Goal: Information Seeking & Learning: Learn about a topic

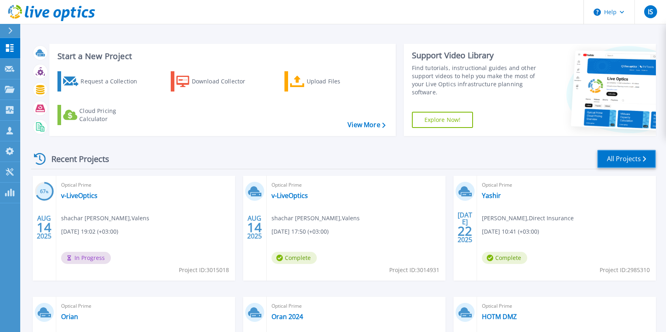
click at [611, 153] on link "All Projects" at bounding box center [626, 159] width 59 height 18
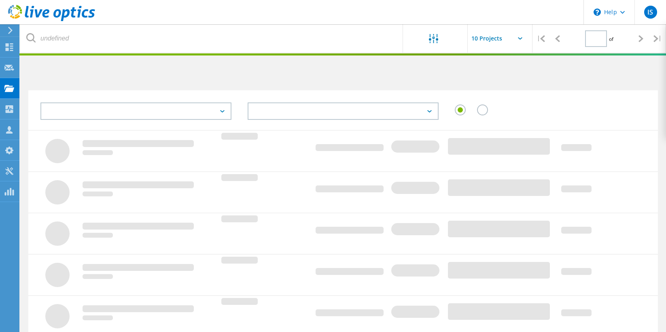
type input "1"
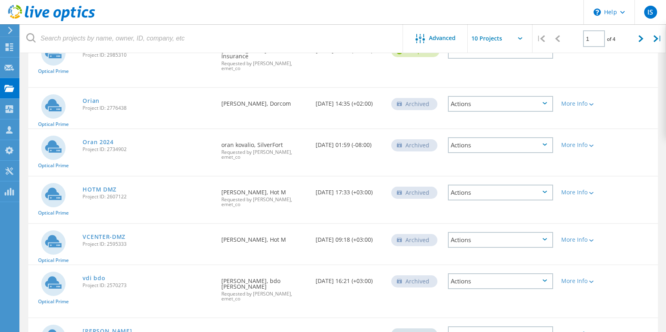
scroll to position [248, 0]
click at [92, 276] on link "vdi bdo" at bounding box center [94, 279] width 23 height 6
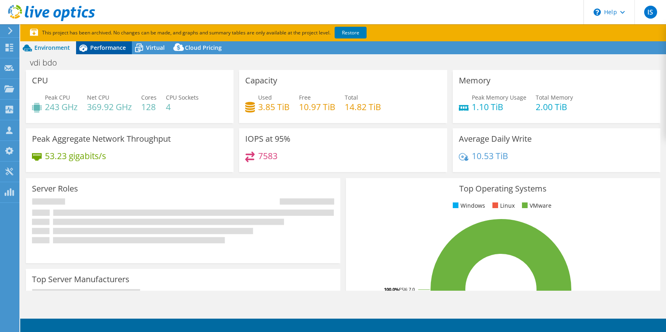
click at [113, 52] on div "Performance" at bounding box center [104, 47] width 56 height 13
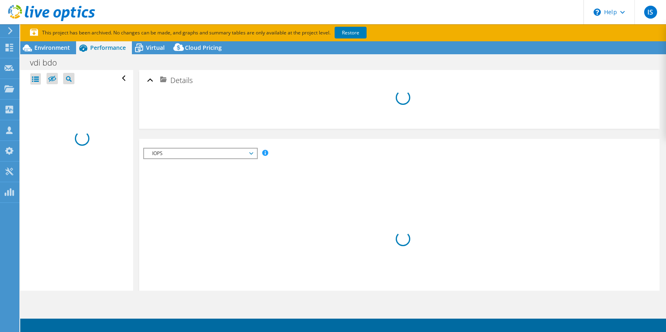
select select "USD"
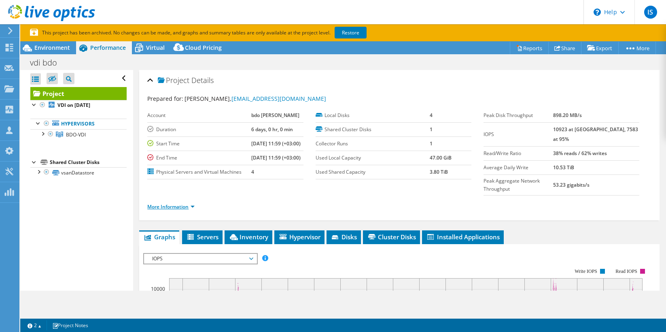
click at [188, 210] on link "More Information" at bounding box center [170, 206] width 47 height 7
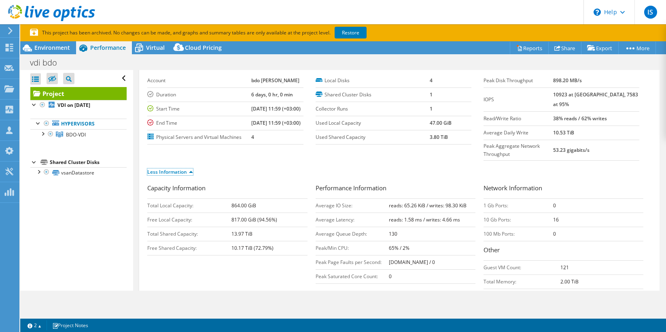
scroll to position [65, 0]
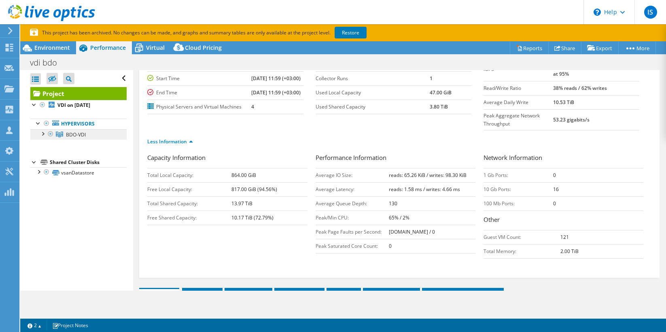
click at [78, 133] on span "BDO-VDI" at bounding box center [76, 134] width 20 height 7
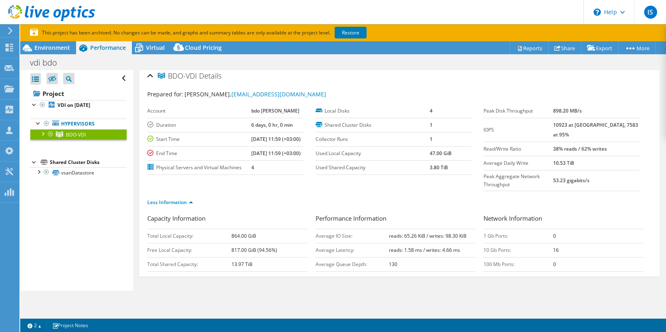
scroll to position [0, 0]
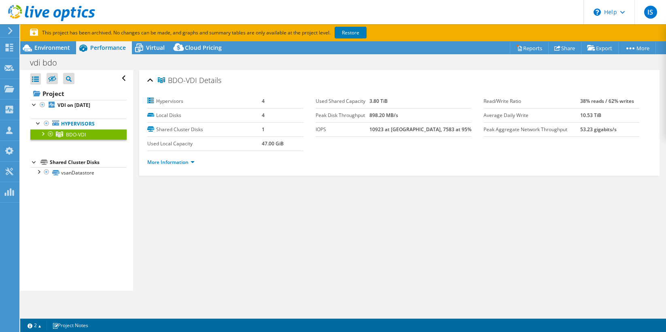
click at [163, 165] on li "More Information" at bounding box center [173, 162] width 52 height 9
click at [169, 163] on link "More Information" at bounding box center [170, 162] width 47 height 7
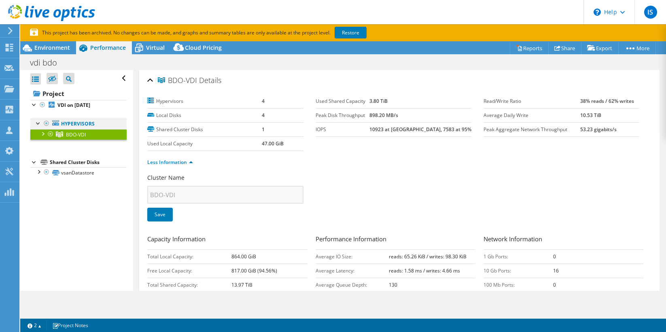
click at [40, 123] on div at bounding box center [38, 123] width 8 height 8
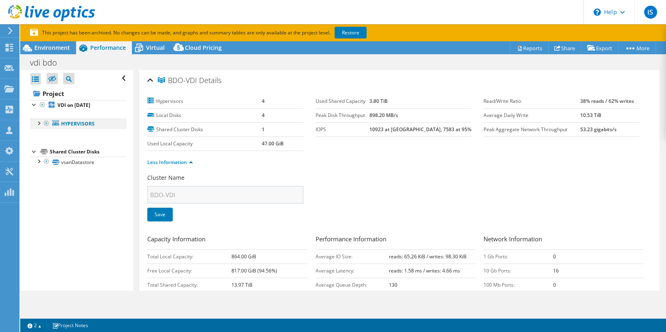
click at [40, 123] on div at bounding box center [38, 123] width 8 height 8
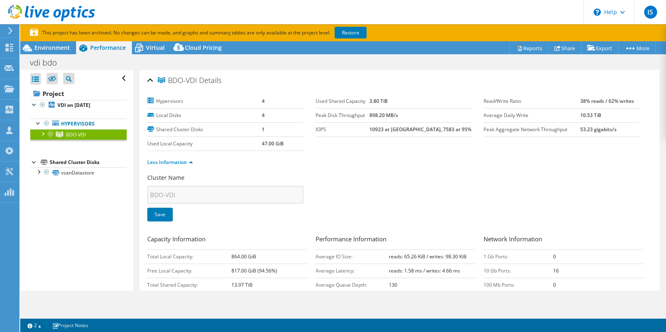
click at [44, 134] on div at bounding box center [42, 133] width 8 height 8
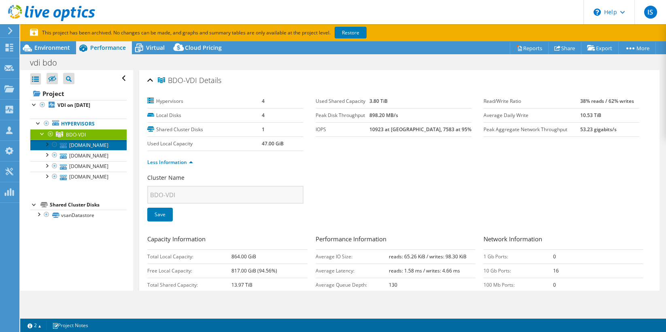
click at [85, 150] on link "bdo-esxivdi02.bdo.co.il" at bounding box center [78, 145] width 96 height 11
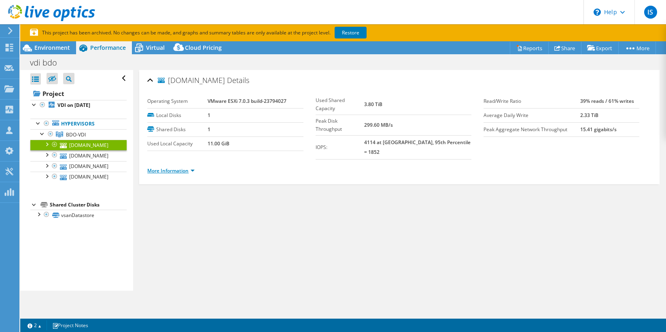
click at [191, 167] on link "More Information" at bounding box center [170, 170] width 47 height 7
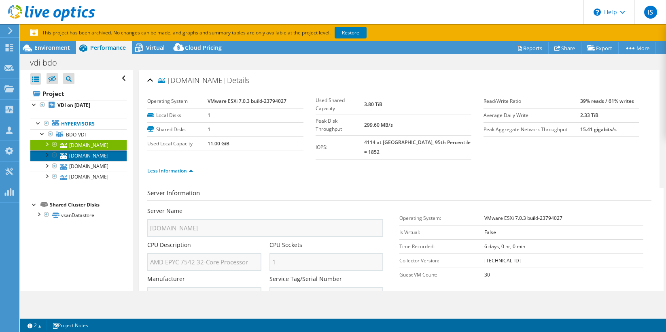
click at [79, 161] on link "bdo-esxivdi03.bdo.co.il" at bounding box center [78, 155] width 96 height 11
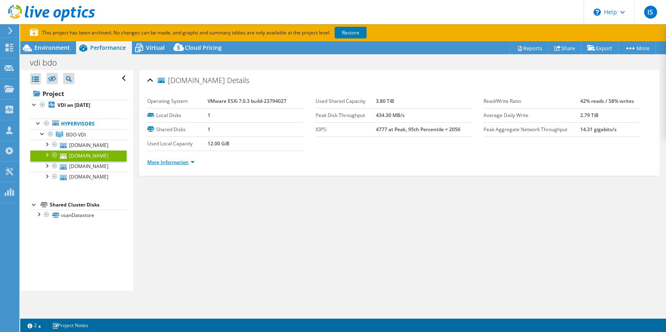
click at [186, 163] on link "More Information" at bounding box center [170, 162] width 47 height 7
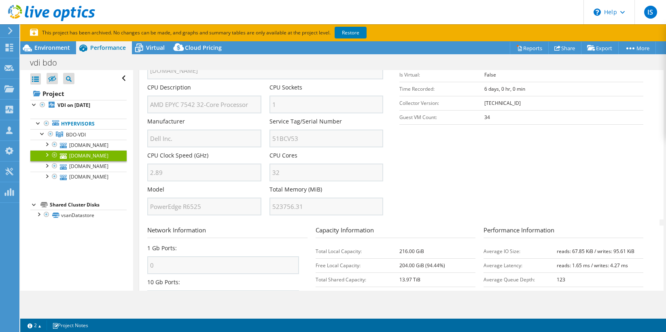
scroll to position [232, 0]
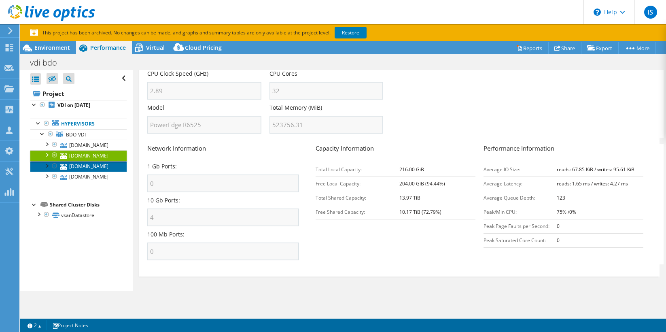
click at [81, 172] on link "bdo-esxivdi04.bdo.co.il" at bounding box center [78, 166] width 96 height 11
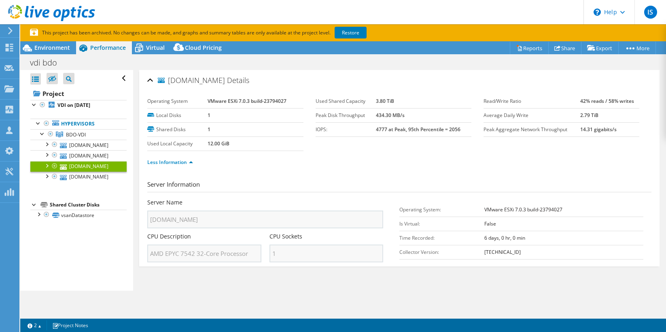
scroll to position [0, 0]
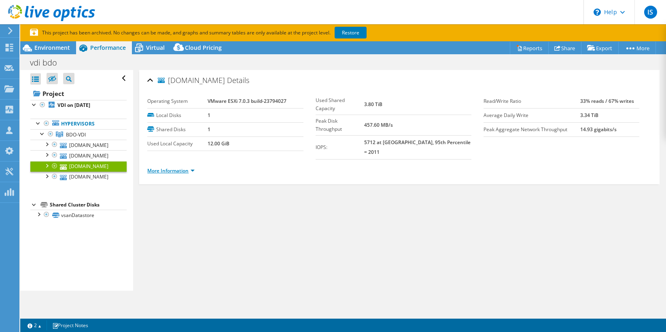
click at [178, 167] on link "More Information" at bounding box center [170, 170] width 47 height 7
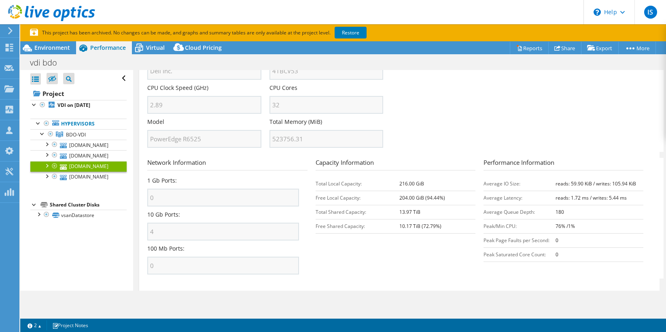
scroll to position [232, 0]
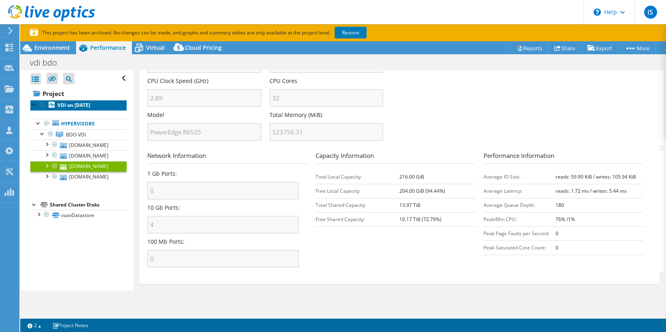
click at [71, 105] on b "VDI on 7/9/2024" at bounding box center [73, 105] width 33 height 7
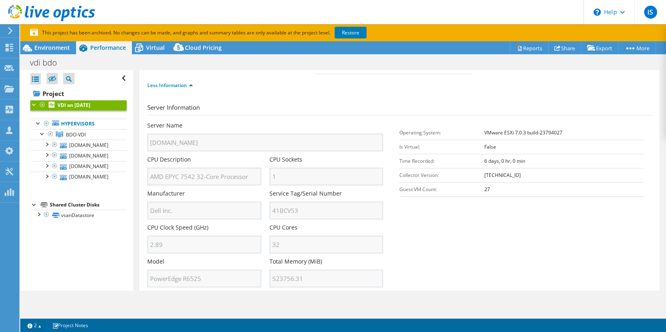
scroll to position [0, 0]
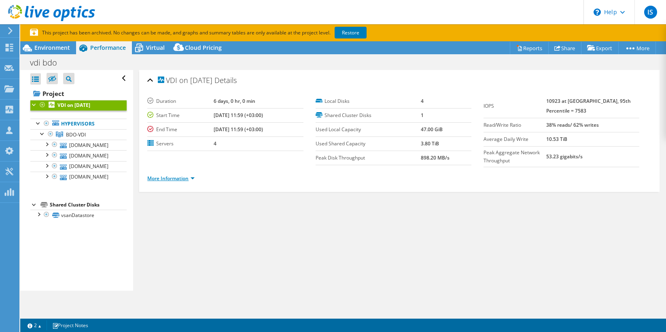
click at [183, 176] on link "More Information" at bounding box center [170, 178] width 47 height 7
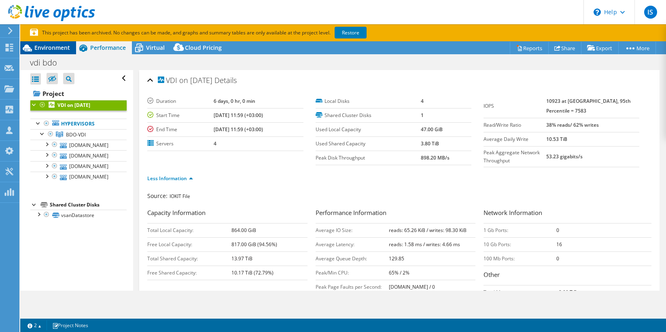
click at [48, 49] on span "Environment" at bounding box center [52, 48] width 36 height 8
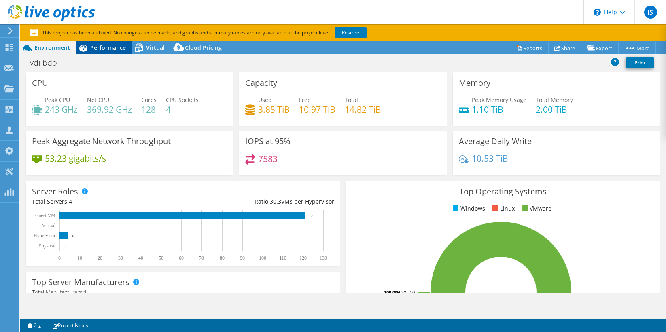
click at [116, 50] on span "Performance" at bounding box center [108, 48] width 36 height 8
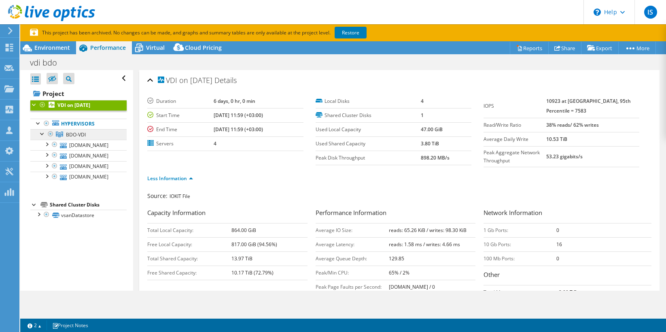
click at [76, 133] on span "BDO-VDI" at bounding box center [76, 134] width 20 height 7
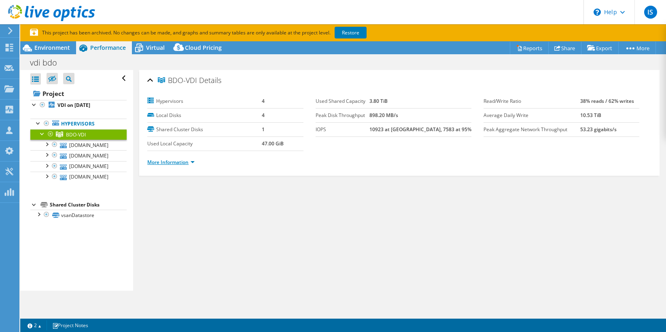
click at [186, 162] on link "More Information" at bounding box center [170, 162] width 47 height 7
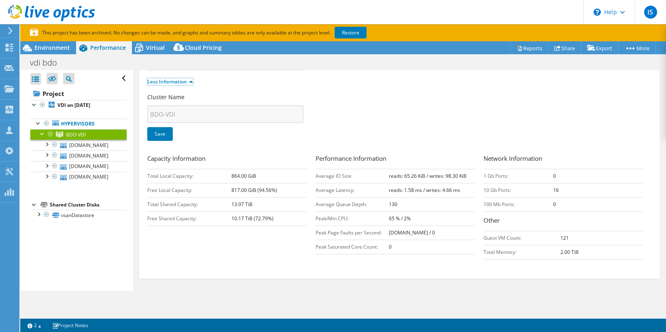
scroll to position [82, 0]
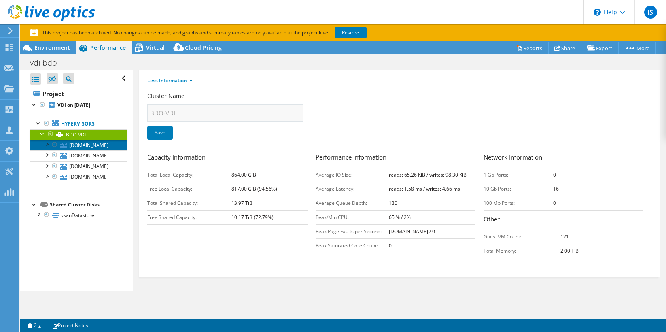
click at [81, 148] on link "bdo-esxivdi02.bdo.co.il" at bounding box center [78, 145] width 96 height 11
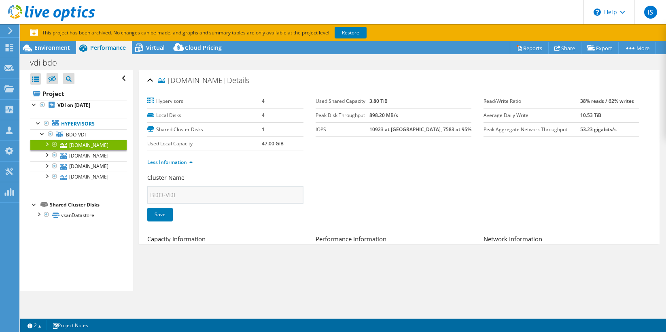
scroll to position [0, 0]
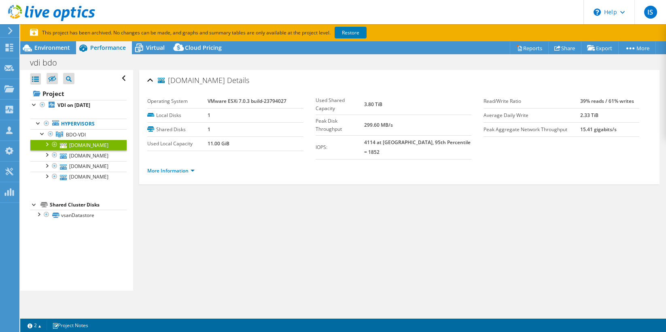
click at [47, 146] on div at bounding box center [46, 144] width 8 height 8
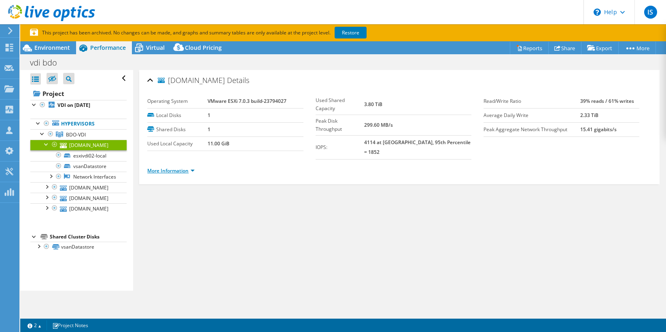
click at [187, 167] on link "More Information" at bounding box center [170, 170] width 47 height 7
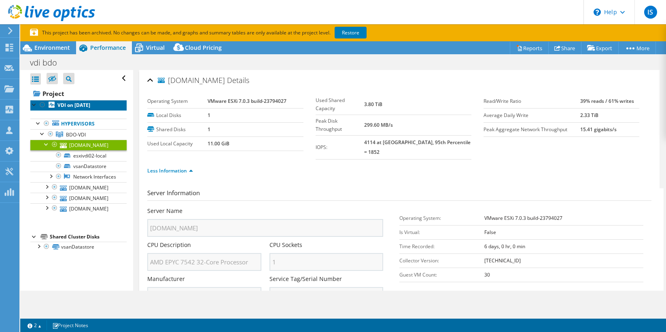
click at [72, 105] on b "VDI on 7/9/2024" at bounding box center [73, 105] width 33 height 7
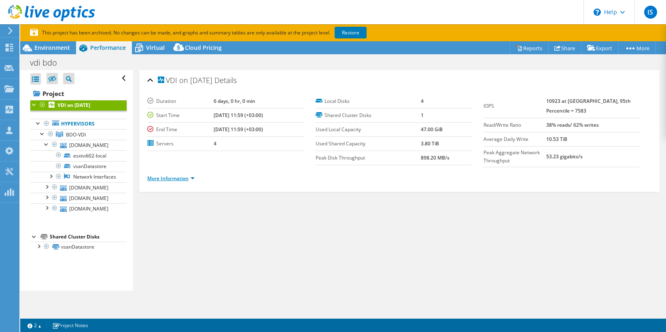
click at [185, 177] on link "More Information" at bounding box center [170, 178] width 47 height 7
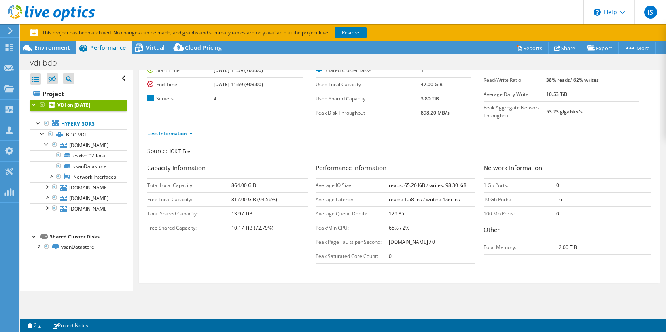
scroll to position [50, 0]
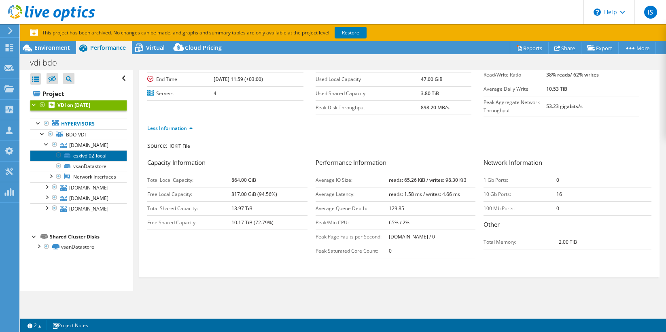
click at [90, 161] on link "esxivdi02-local" at bounding box center [78, 155] width 96 height 11
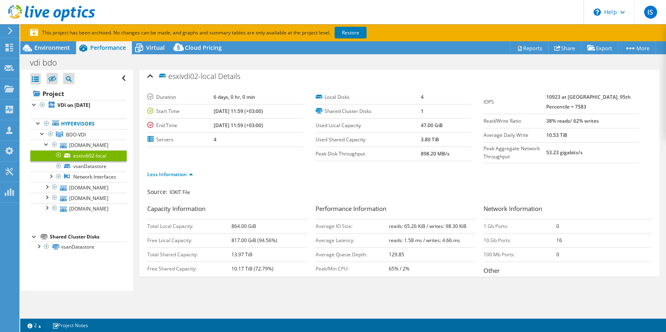
scroll to position [0, 0]
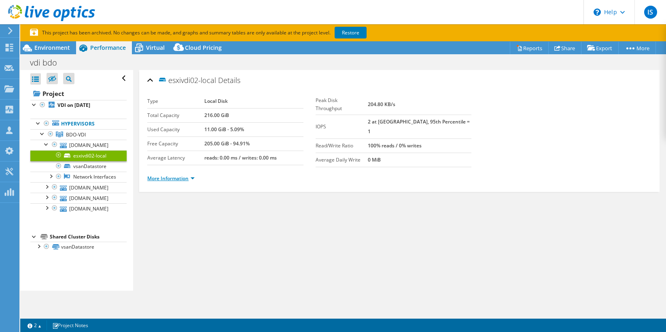
click at [179, 177] on link "More Information" at bounding box center [170, 178] width 47 height 7
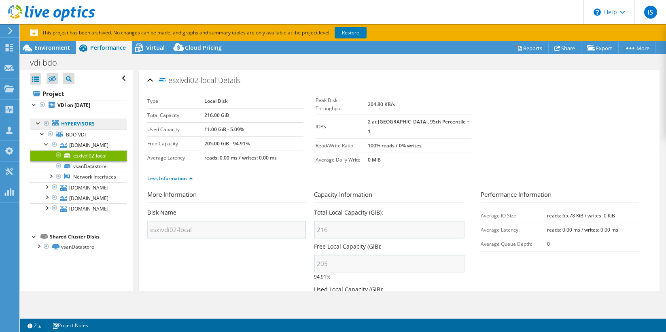
click at [71, 121] on link "Hypervisors" at bounding box center [78, 124] width 96 height 11
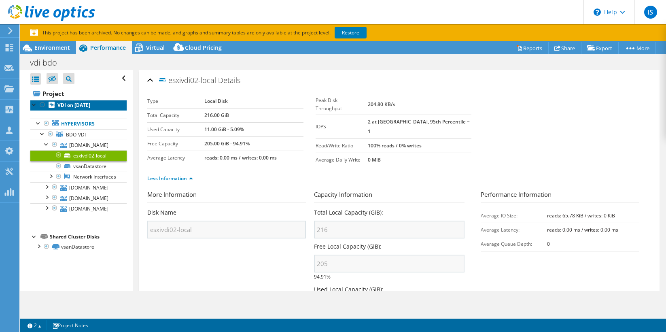
click at [69, 101] on link "VDI on 7/9/2024" at bounding box center [78, 105] width 96 height 11
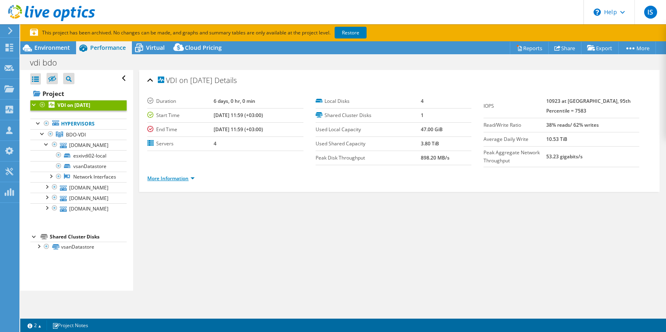
click at [185, 179] on link "More Information" at bounding box center [170, 178] width 47 height 7
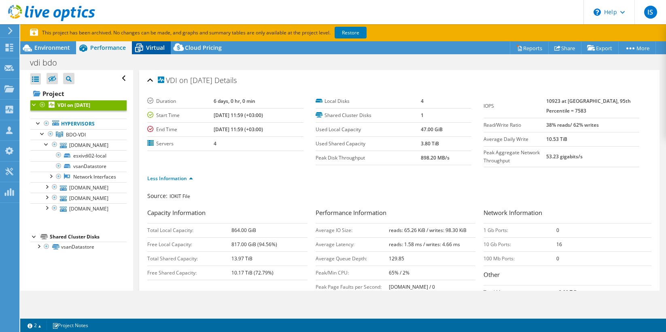
click at [150, 45] on span "Virtual" at bounding box center [155, 48] width 19 height 8
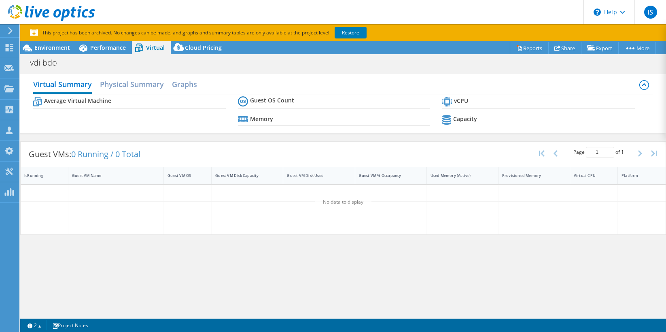
click at [150, 45] on span "Virtual" at bounding box center [155, 48] width 19 height 8
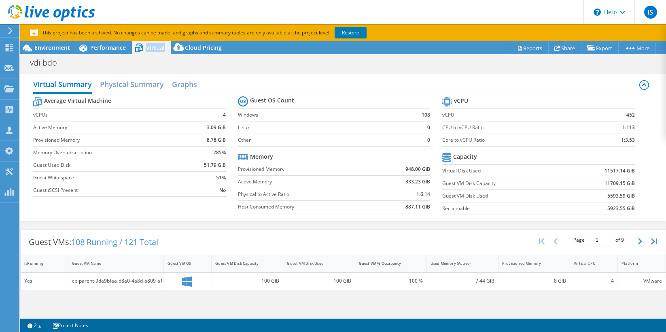
click at [631, 125] on b "1:113" at bounding box center [628, 127] width 13 height 8
click at [592, 131] on td "1:113" at bounding box center [613, 127] width 44 height 13
click at [629, 141] on b "1:3.53" at bounding box center [628, 140] width 14 height 8
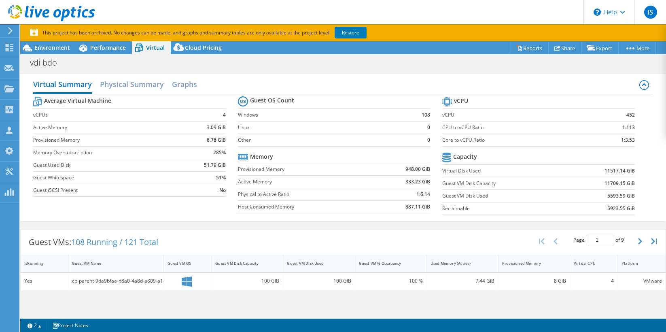
click at [629, 141] on b "1:3.53" at bounding box center [628, 140] width 14 height 8
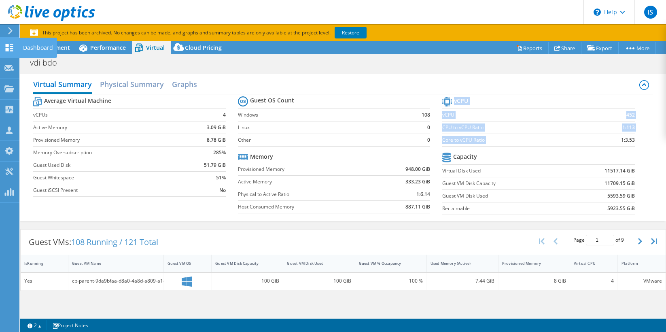
click at [12, 45] on icon at bounding box center [9, 48] width 10 height 8
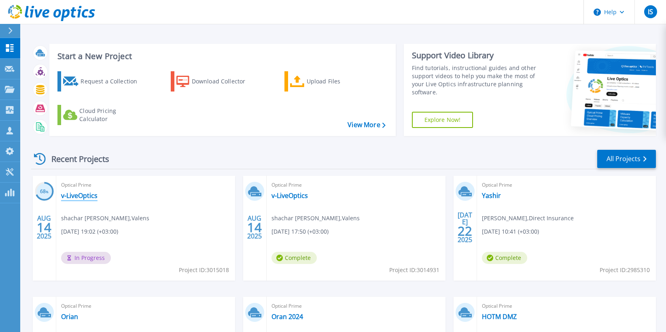
click at [78, 195] on link "v-LiveOptics" at bounding box center [79, 195] width 36 height 8
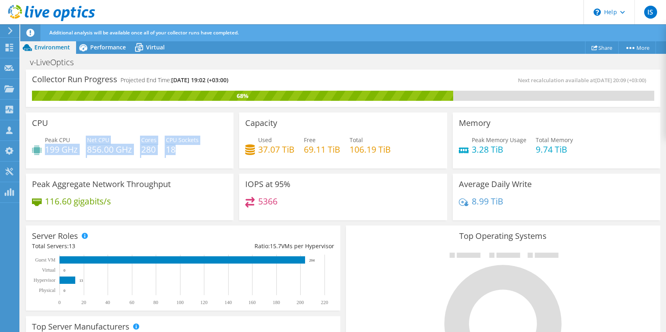
drag, startPoint x: 47, startPoint y: 148, endPoint x: 192, endPoint y: 149, distance: 145.2
click at [192, 149] on div "Peak CPU 199 GHz Net CPU 856.00 GHz Cores 280 CPU Sockets 18" at bounding box center [129, 149] width 195 height 26
click at [192, 149] on h4 "18" at bounding box center [182, 149] width 33 height 9
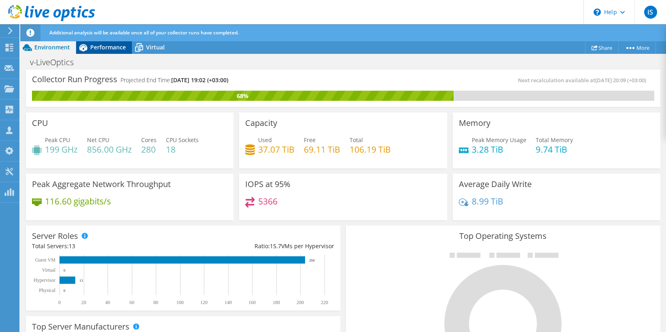
click at [108, 52] on div "Performance" at bounding box center [104, 47] width 56 height 13
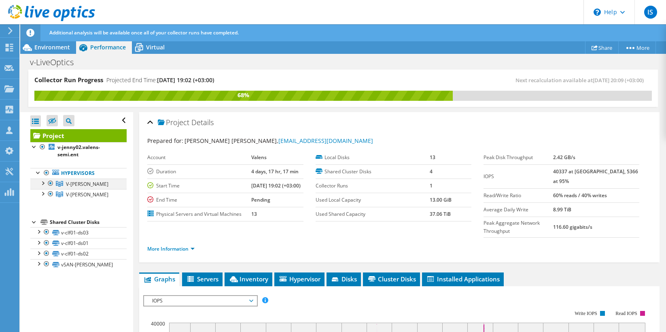
click at [45, 182] on div at bounding box center [42, 182] width 8 height 8
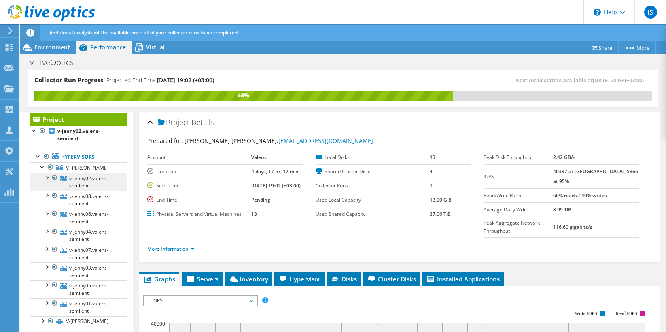
scroll to position [11, 0]
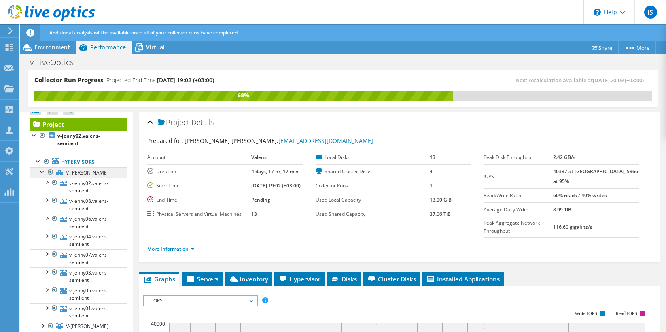
click at [74, 174] on span "V-[PERSON_NAME]" at bounding box center [87, 172] width 42 height 7
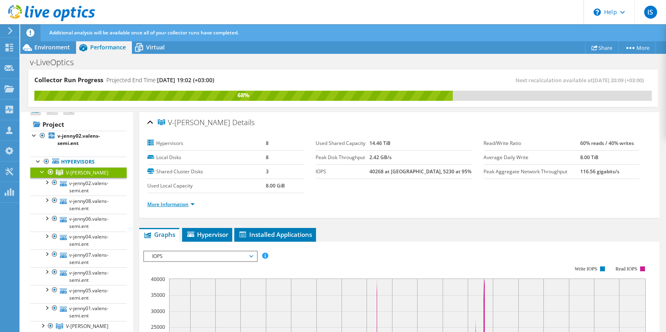
click at [188, 202] on link "More Information" at bounding box center [170, 204] width 47 height 7
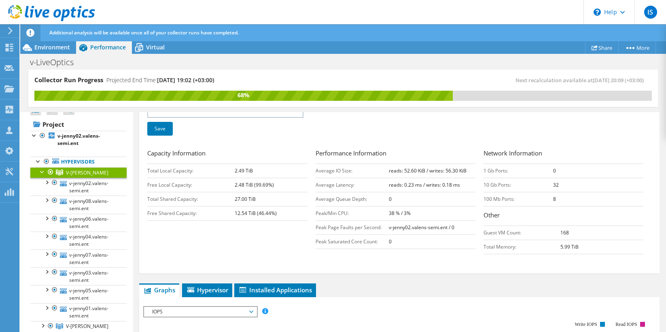
scroll to position [129, 0]
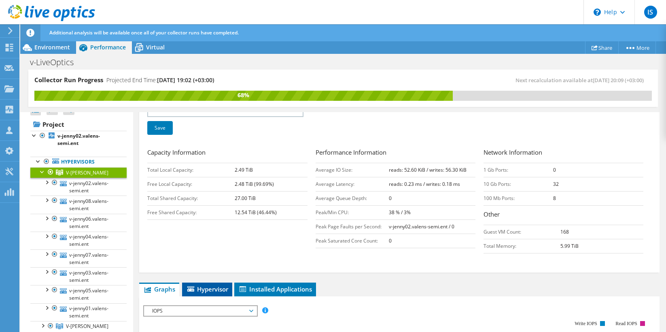
click at [215, 288] on span "Hypervisor" at bounding box center [207, 289] width 42 height 8
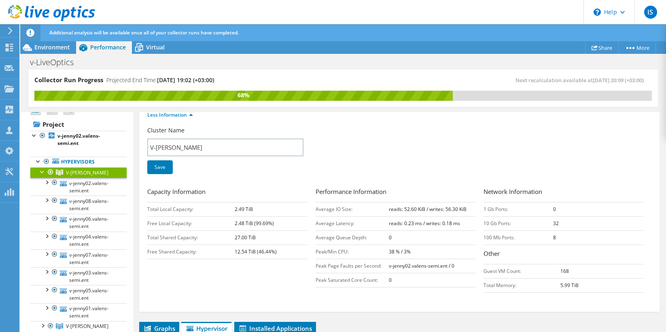
scroll to position [0, 0]
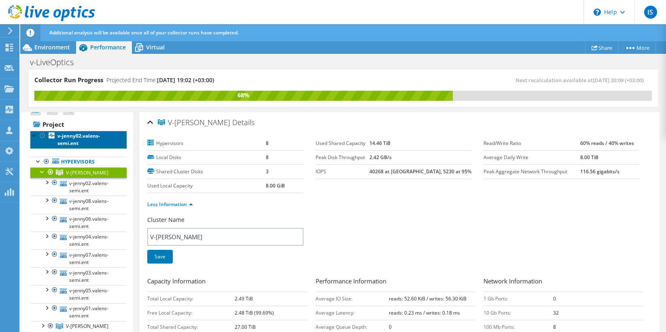
click at [75, 135] on b "v-jenny02.valens-semi.ent" at bounding box center [78, 139] width 42 height 14
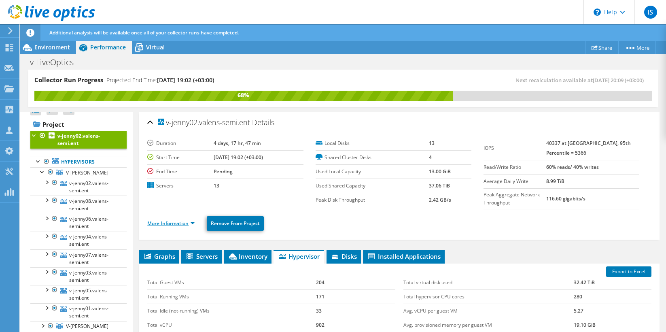
click at [180, 220] on link "More Information" at bounding box center [170, 223] width 47 height 7
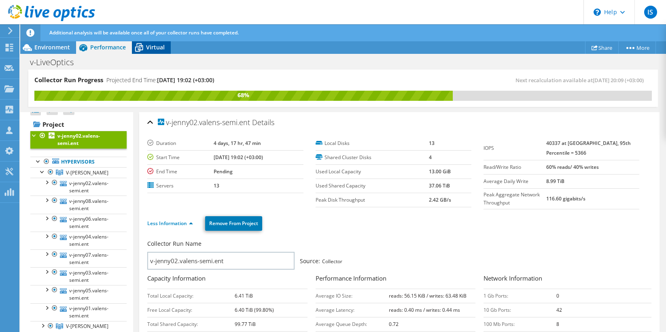
click at [152, 47] on span "Virtual" at bounding box center [155, 47] width 19 height 8
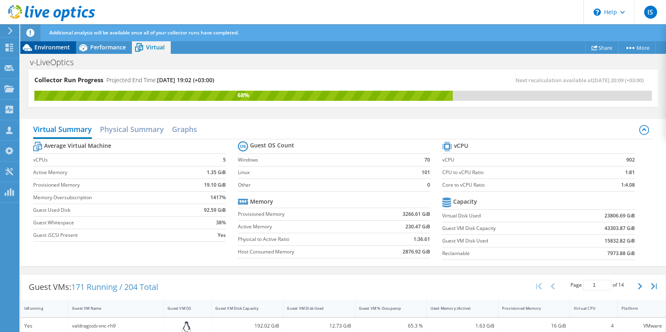
click at [50, 49] on span "Environment" at bounding box center [52, 47] width 36 height 8
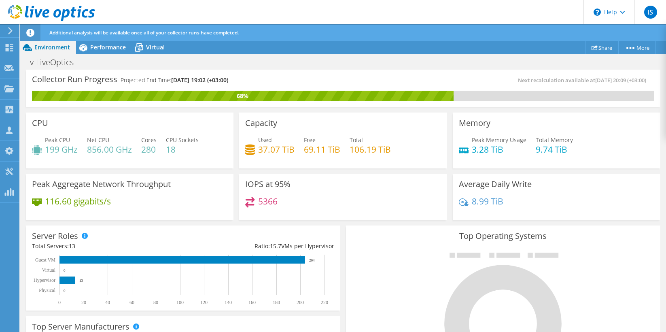
click at [66, 148] on h4 "199 GHz" at bounding box center [61, 149] width 33 height 9
click at [132, 148] on h4 "856.00 GHz" at bounding box center [109, 149] width 45 height 9
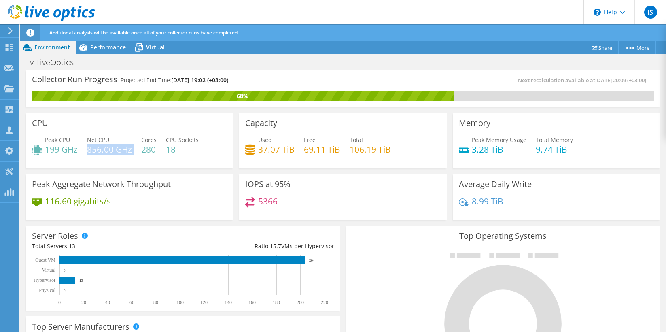
click at [132, 148] on h4 "856.00 GHz" at bounding box center [109, 149] width 45 height 9
click at [156, 148] on h4 "280" at bounding box center [148, 149] width 15 height 9
click at [97, 51] on span "Performance" at bounding box center [108, 47] width 36 height 8
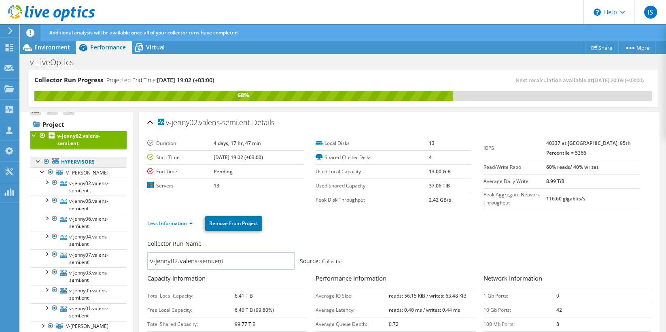
click at [74, 162] on link "Hypervisors" at bounding box center [78, 162] width 96 height 11
click at [40, 162] on div at bounding box center [38, 161] width 8 height 8
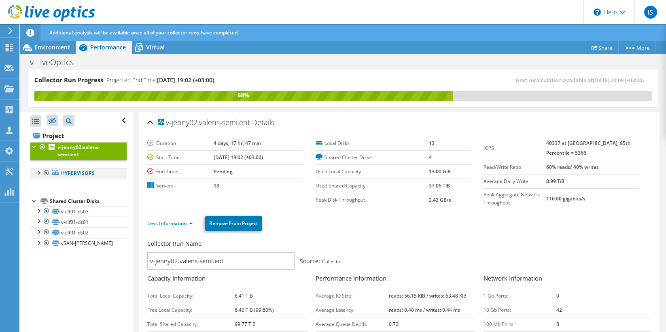
click at [39, 173] on div at bounding box center [38, 172] width 8 height 8
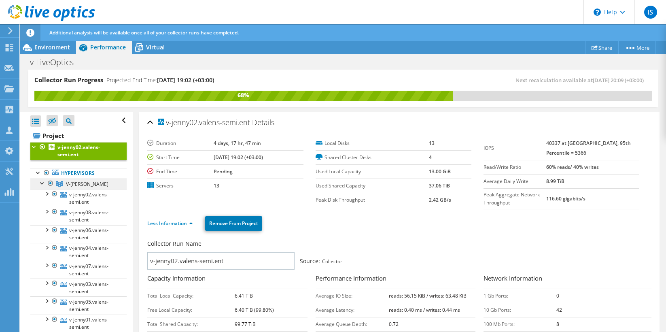
click at [73, 182] on span "V-[PERSON_NAME]" at bounding box center [87, 183] width 42 height 7
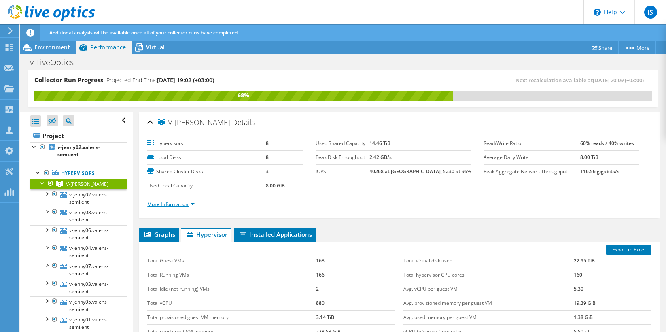
click at [188, 204] on link "More Information" at bounding box center [170, 204] width 47 height 7
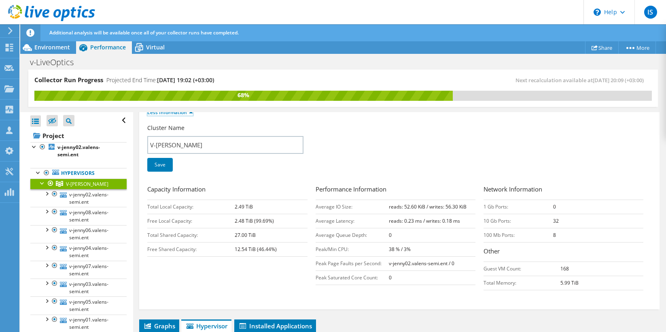
scroll to position [90, 0]
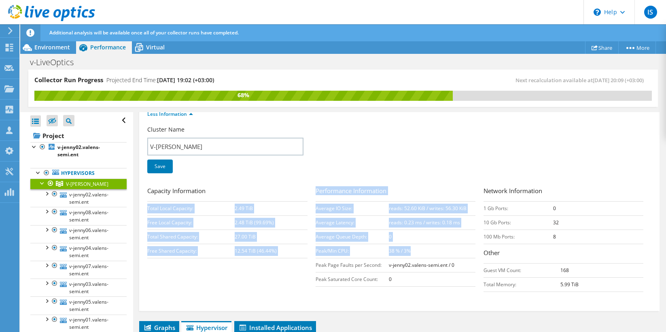
drag, startPoint x: 313, startPoint y: 250, endPoint x: 428, endPoint y: 256, distance: 115.0
click at [428, 256] on div "Capacity Information Total Local Capacity: 2.49 TiB Free Local Capacity: 2.48 T…" at bounding box center [399, 241] width 504 height 110
click at [428, 256] on td "38 % / 3%" at bounding box center [432, 250] width 87 height 14
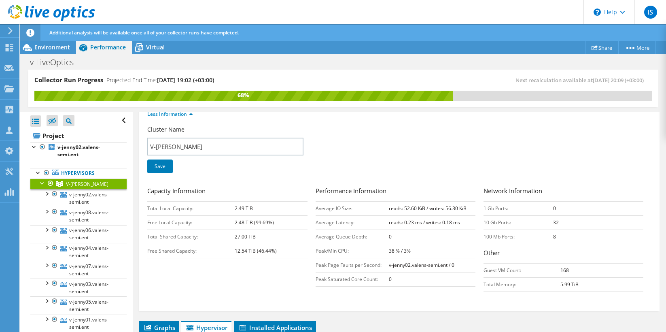
click at [398, 249] on b "38 % / 3%" at bounding box center [400, 250] width 22 height 7
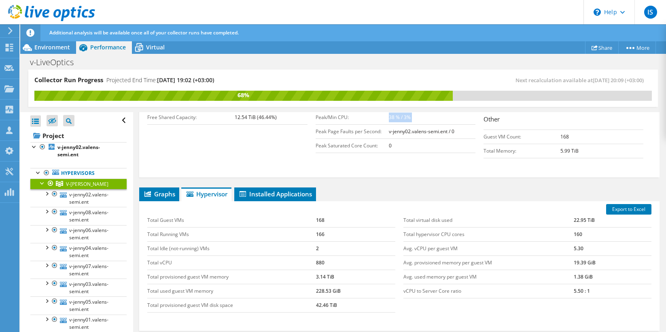
scroll to position [234, 0]
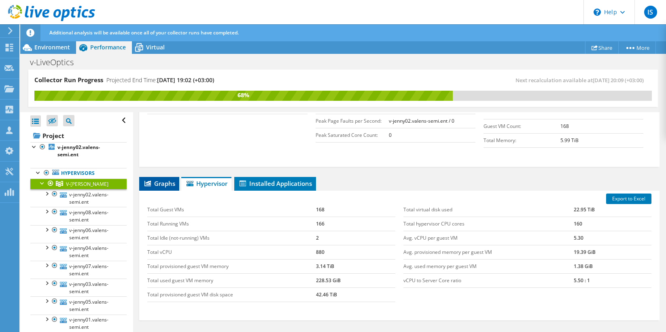
click at [163, 182] on span "Graphs" at bounding box center [159, 183] width 32 height 8
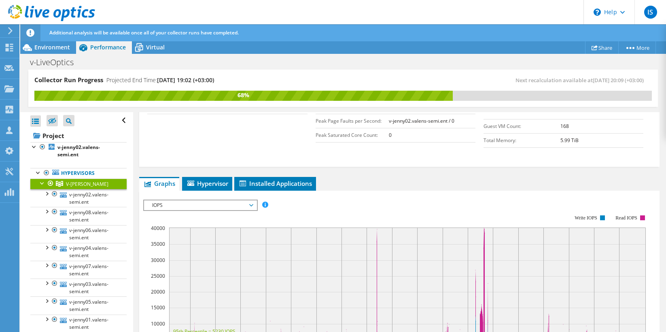
click at [200, 205] on span "IOPS" at bounding box center [200, 205] width 104 height 10
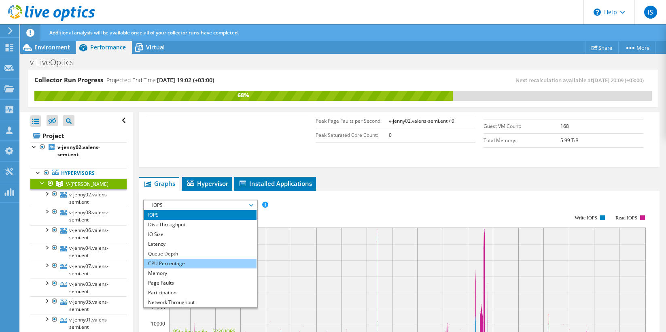
click at [165, 263] on li "CPU Percentage" at bounding box center [200, 263] width 112 height 10
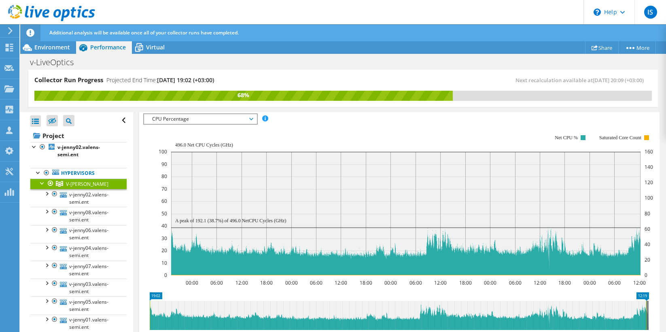
scroll to position [319, 0]
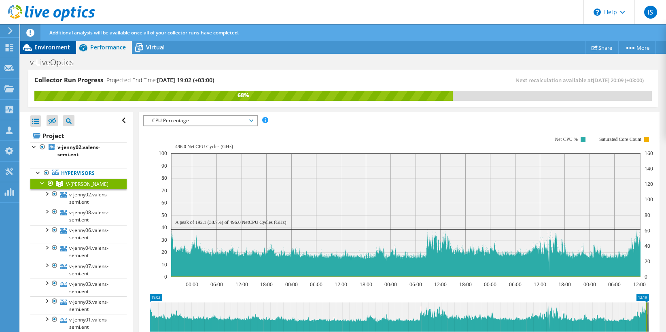
click at [46, 49] on span "Environment" at bounding box center [52, 47] width 36 height 8
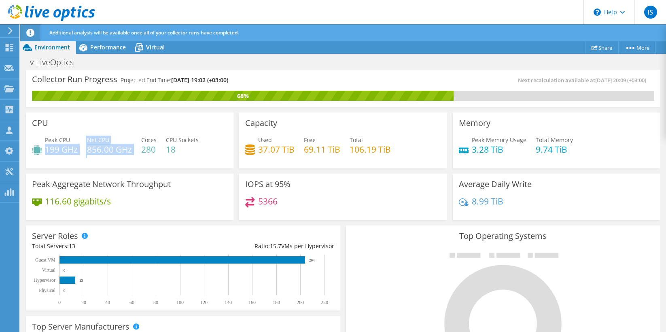
drag, startPoint x: 46, startPoint y: 149, endPoint x: 138, endPoint y: 150, distance: 92.6
click at [138, 150] on div "Peak CPU 199 GHz Net CPU 856.00 GHz Cores 280 CPU Sockets 18" at bounding box center [129, 149] width 195 height 26
click at [100, 122] on div "CPU Peak CPU 199 GHz Net CPU 856.00 GHz Cores 280 CPU Sockets 18" at bounding box center [129, 140] width 207 height 56
drag, startPoint x: 48, startPoint y: 151, endPoint x: 201, endPoint y: 140, distance: 153.3
click at [201, 140] on div "Peak CPU 199 GHz Net CPU 856.00 GHz Cores 280 CPU Sockets 18" at bounding box center [129, 149] width 195 height 26
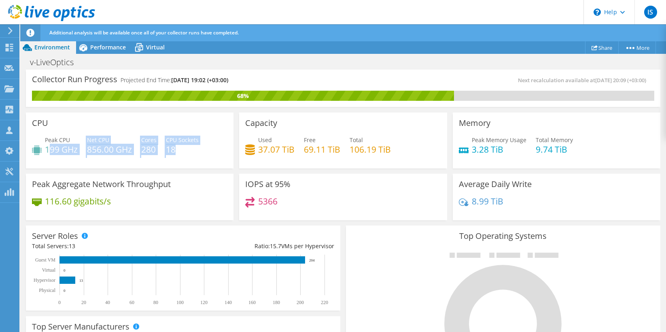
click at [176, 158] on div "Peak CPU 199 GHz Net CPU 856.00 GHz Cores 280 CPU Sockets 18" at bounding box center [129, 149] width 195 height 26
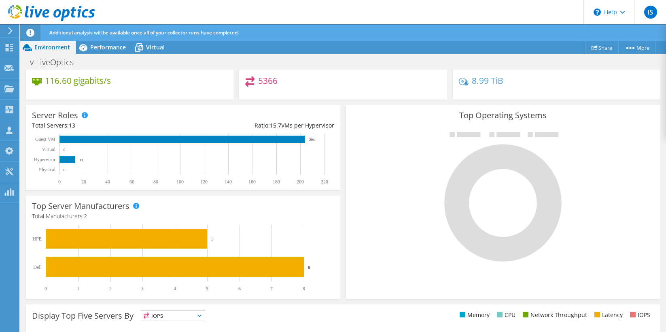
scroll to position [256, 0]
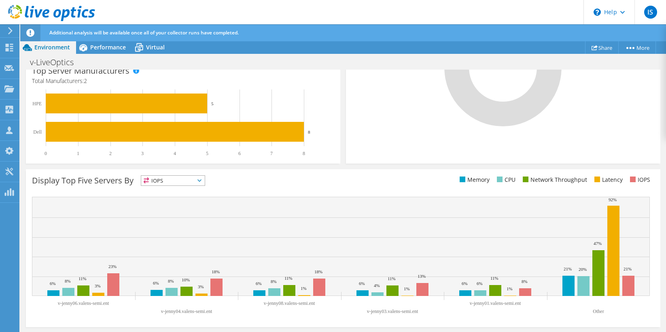
click at [169, 182] on span "IOPS" at bounding box center [173, 181] width 64 height 10
click at [163, 214] on li "CPU" at bounding box center [173, 213] width 64 height 11
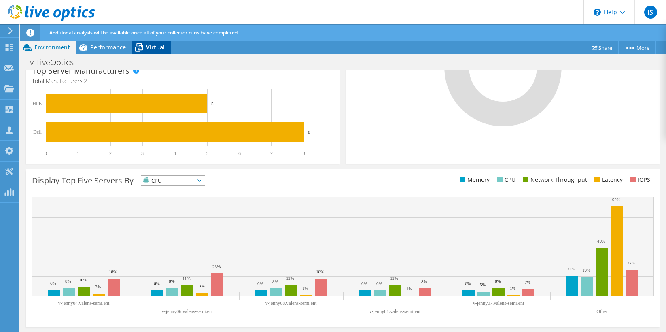
click at [155, 50] on span "Virtual" at bounding box center [155, 47] width 19 height 8
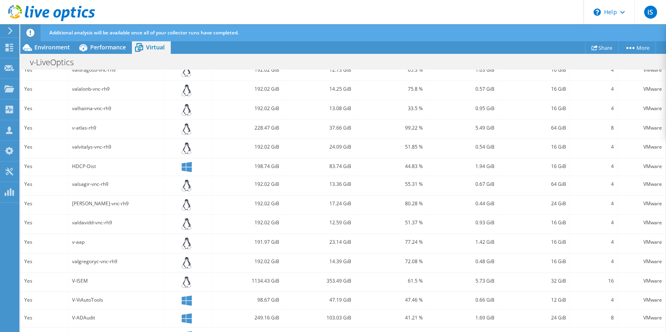
scroll to position [0, 0]
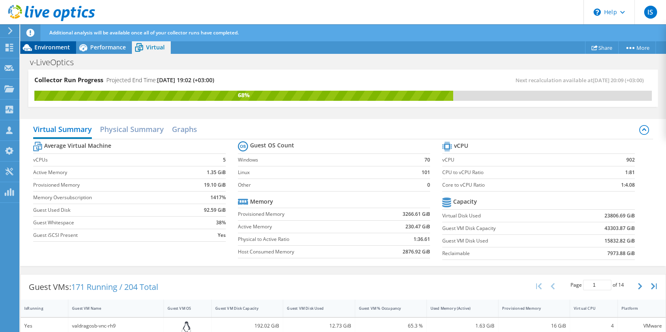
click at [44, 46] on span "Environment" at bounding box center [52, 47] width 36 height 8
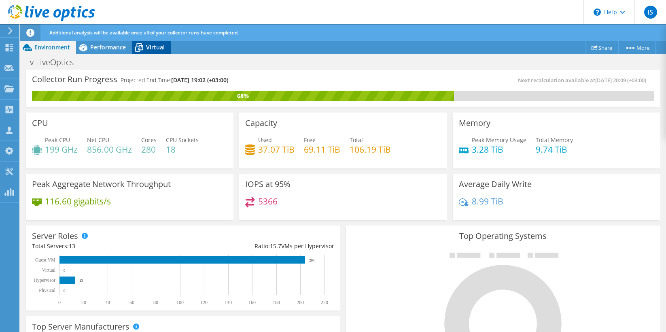
click at [150, 44] on span "Virtual" at bounding box center [155, 47] width 19 height 8
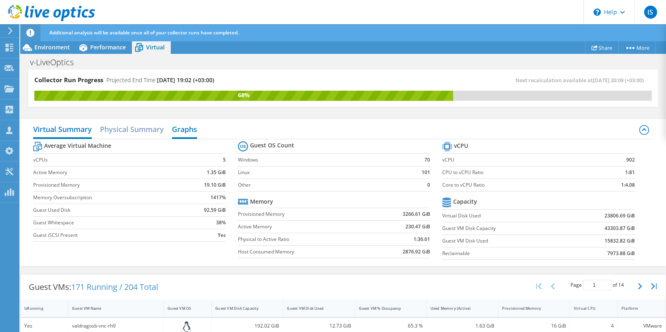
click at [183, 130] on h2 "Graphs" at bounding box center [184, 130] width 25 height 18
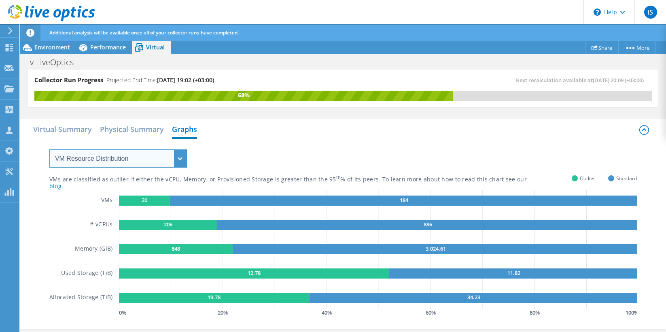
click at [122, 157] on select "VM Resource Distribution Provisioning Contrast Over Provisioning" at bounding box center [118, 158] width 138 height 18
select select "Over Provisioning"
click at [49, 149] on select "VM Resource Distribution Provisioning Contrast Over Provisioning" at bounding box center [118, 158] width 138 height 18
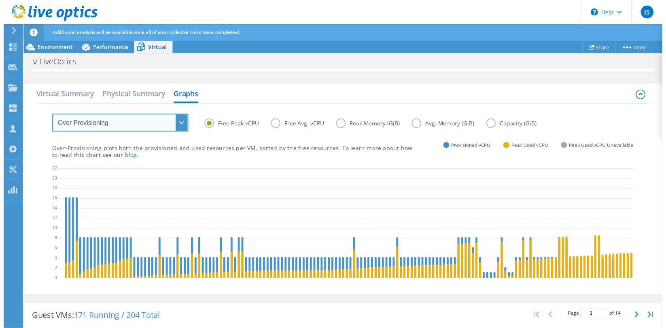
scroll to position [34, 0]
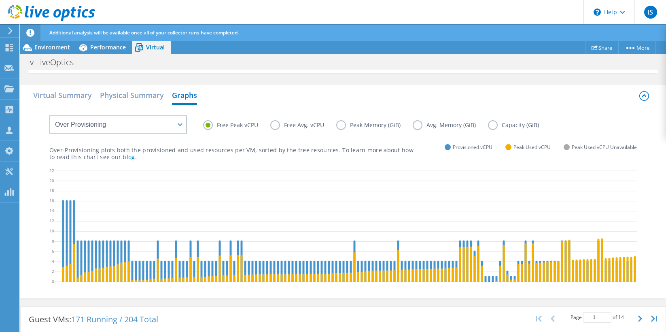
click at [279, 125] on label "Free Avg. vCPU" at bounding box center [303, 125] width 66 height 10
click at [0, 0] on input "Free Avg. vCPU" at bounding box center [0, 0] width 0 height 0
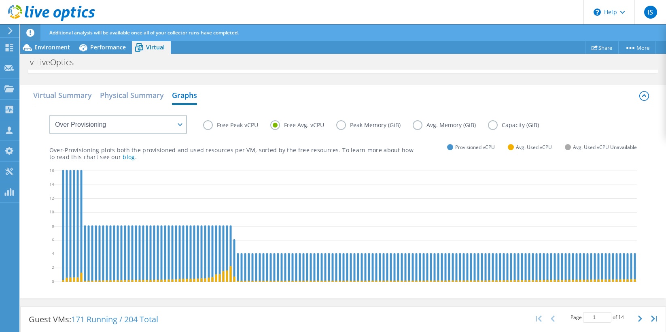
click at [206, 245] on icon at bounding box center [431, 227] width 755 height 121
click at [72, 98] on h2 "Virtual Summary" at bounding box center [62, 96] width 59 height 18
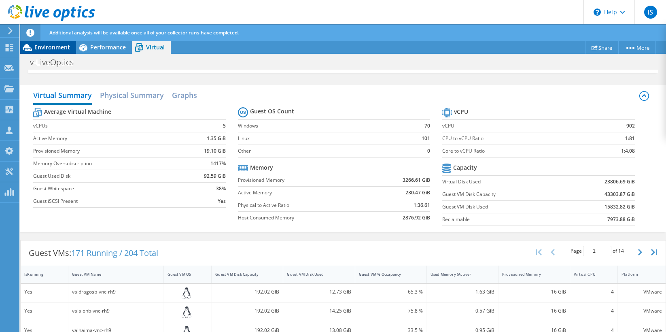
click at [50, 52] on div "Environment" at bounding box center [48, 47] width 56 height 13
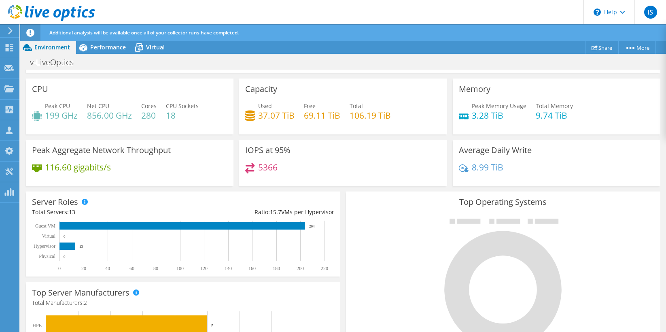
drag, startPoint x: 47, startPoint y: 112, endPoint x: 134, endPoint y: 115, distance: 86.6
click at [134, 114] on div "Peak CPU 199 GHz Net CPU 856.00 GHz Cores 280 CPU Sockets 18" at bounding box center [129, 115] width 195 height 26
drag, startPoint x: 136, startPoint y: 116, endPoint x: 48, endPoint y: 117, distance: 87.8
click at [48, 117] on div "Peak CPU 199 GHz Net CPU 856.00 GHz Cores 280 CPU Sockets 18" at bounding box center [129, 115] width 195 height 26
click at [66, 119] on h4 "199 GHz" at bounding box center [61, 115] width 33 height 9
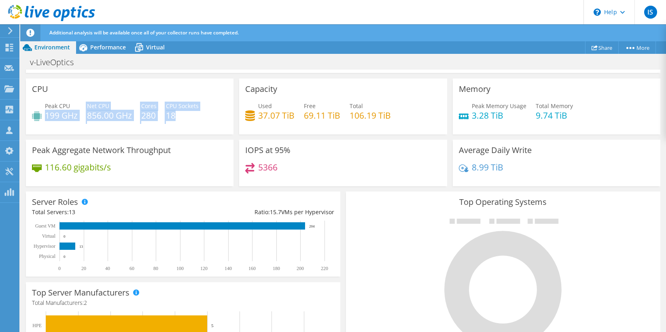
drag, startPoint x: 45, startPoint y: 115, endPoint x: 195, endPoint y: 116, distance: 149.3
click at [195, 116] on div "Peak CPU 199 GHz Net CPU 856.00 GHz Cores 280 CPU Sockets 18" at bounding box center [129, 115] width 195 height 26
click at [195, 116] on h4 "18" at bounding box center [182, 115] width 33 height 9
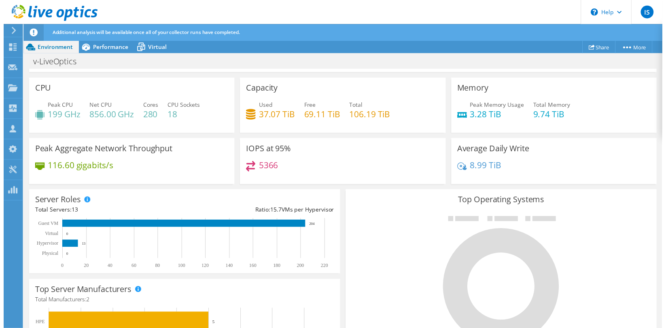
scroll to position [319, 0]
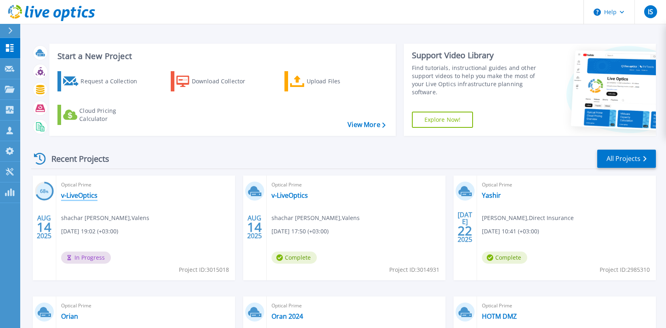
click at [74, 194] on link "v-LiveOptics" at bounding box center [79, 195] width 36 height 8
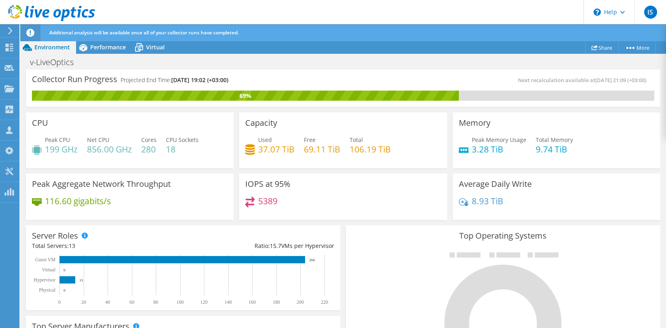
drag, startPoint x: 206, startPoint y: 81, endPoint x: 270, endPoint y: 80, distance: 63.9
click at [270, 80] on div "Collector Run Progress Projected End Time: [DATE] 19:02 (+03:00)" at bounding box center [187, 83] width 311 height 15
